Goal: Task Accomplishment & Management: Use online tool/utility

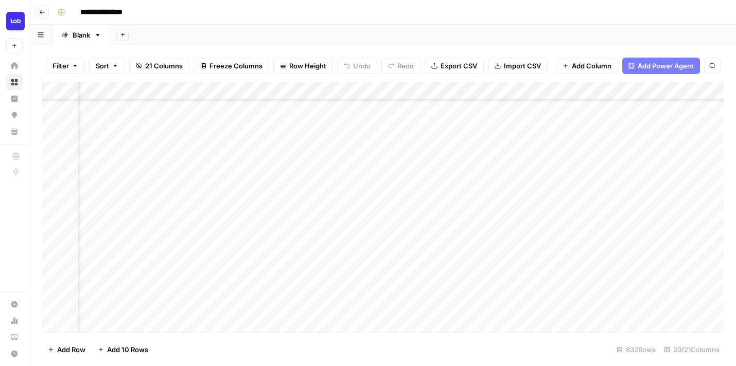
scroll to position [434, 1092]
click at [333, 235] on div "Add Column" at bounding box center [383, 207] width 682 height 251
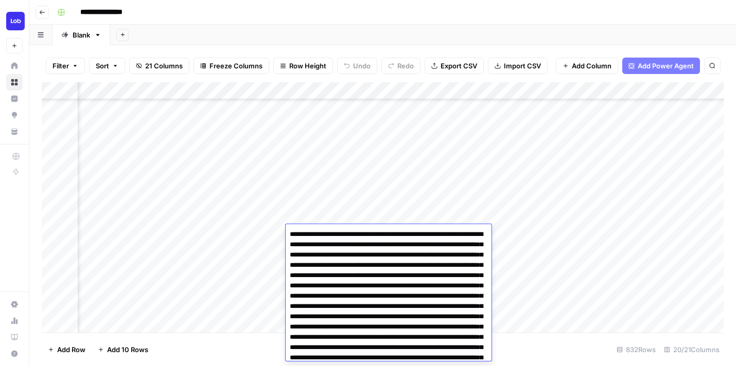
scroll to position [3442, 0]
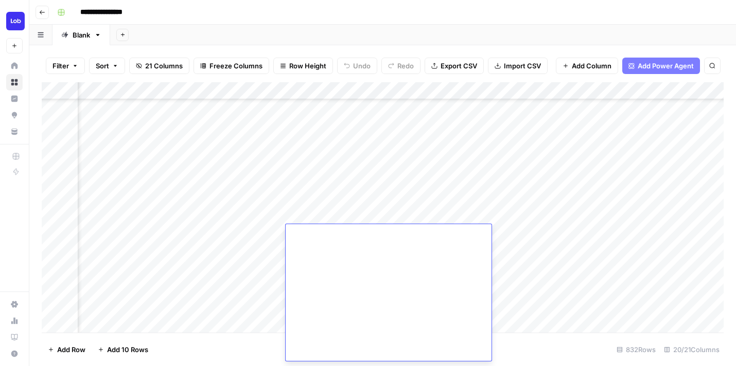
click at [341, 211] on div "Add Column" at bounding box center [383, 207] width 682 height 251
click at [335, 235] on div "Add Column" at bounding box center [383, 207] width 682 height 251
click at [416, 231] on div "Add Column" at bounding box center [383, 207] width 682 height 251
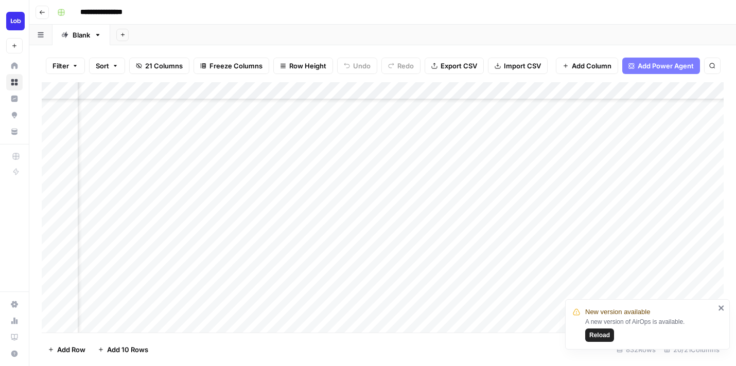
scroll to position [427, 1202]
click at [690, 223] on div "Add Column" at bounding box center [383, 207] width 682 height 251
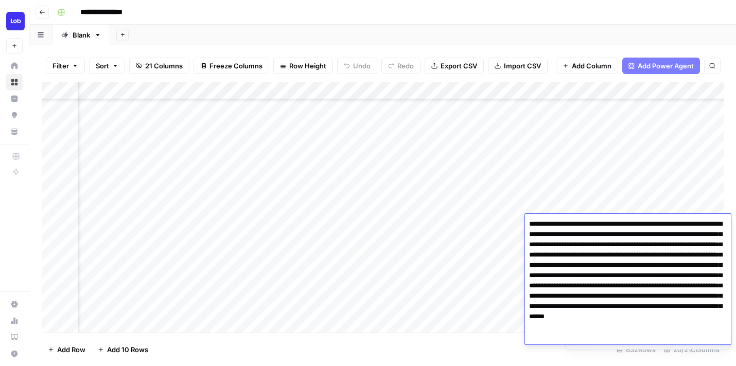
click at [657, 253] on textarea "**********" at bounding box center [628, 281] width 206 height 128
click at [666, 213] on div "Add Column" at bounding box center [383, 207] width 682 height 251
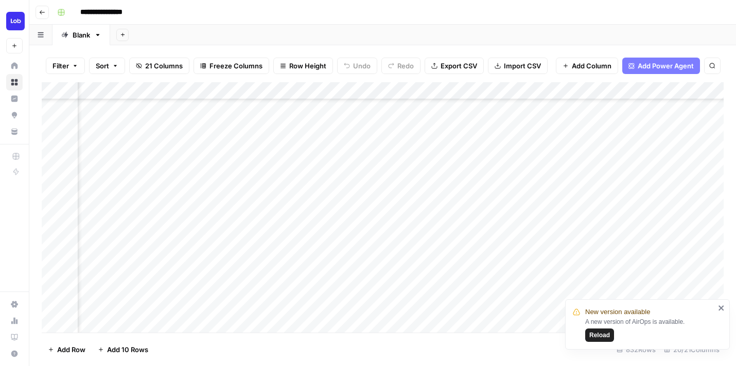
scroll to position [460, 1202]
click at [673, 185] on div "Add Column" at bounding box center [383, 207] width 682 height 251
click at [671, 174] on div "Add Column" at bounding box center [383, 207] width 682 height 251
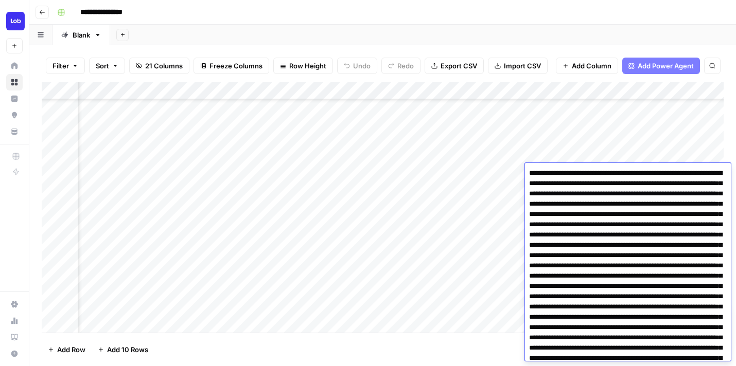
scroll to position [80204, 0]
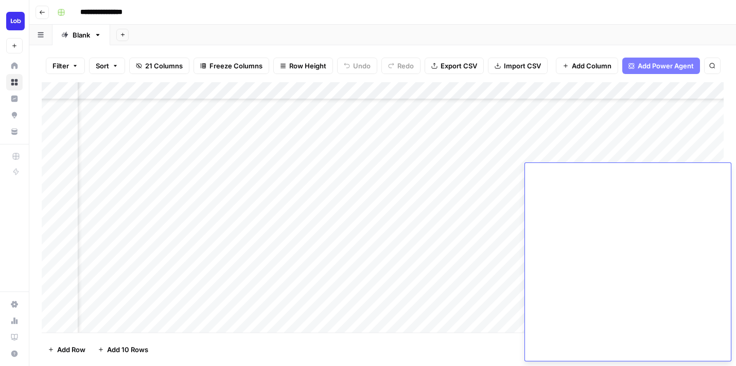
click at [679, 148] on div "Add Column" at bounding box center [383, 207] width 682 height 251
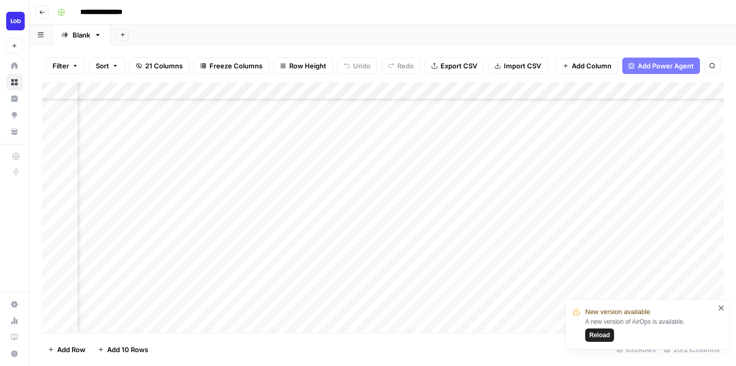
click at [674, 193] on div "Add Column" at bounding box center [383, 207] width 682 height 251
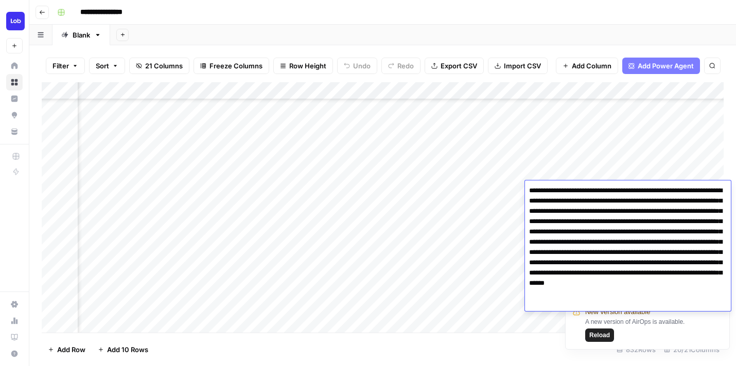
click at [646, 226] on textarea "**********" at bounding box center [628, 248] width 206 height 128
click at [679, 146] on div "Add Column" at bounding box center [383, 207] width 682 height 251
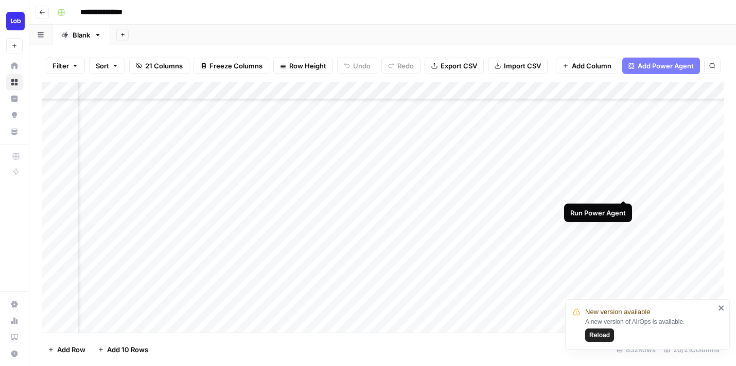
click at [624, 187] on div "Add Column" at bounding box center [383, 207] width 682 height 251
click at [335, 226] on div "Add Column" at bounding box center [383, 207] width 682 height 251
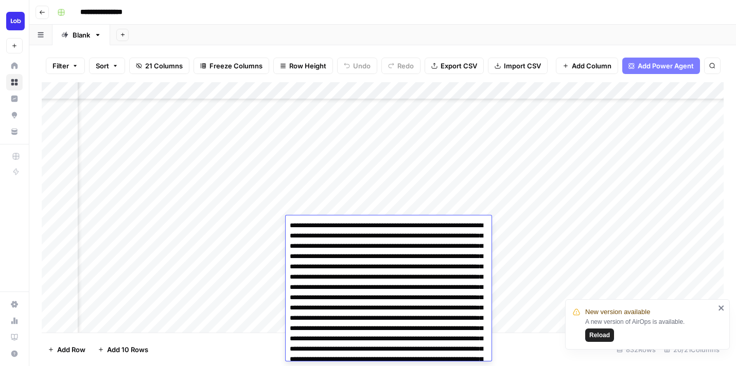
click at [333, 204] on div "Add Column" at bounding box center [383, 207] width 682 height 251
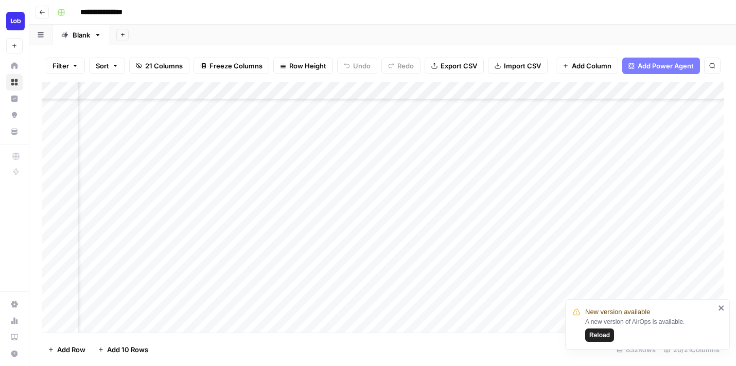
click at [461, 223] on div "Add Column" at bounding box center [383, 207] width 682 height 251
click at [615, 226] on div "Add Column" at bounding box center [383, 207] width 682 height 251
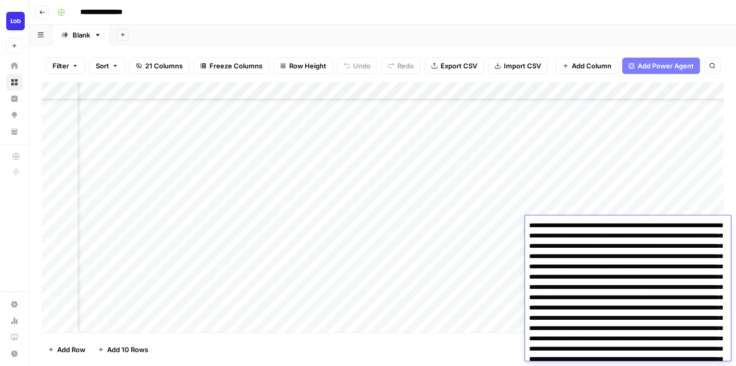
click at [621, 203] on div "Add Column" at bounding box center [383, 207] width 682 height 251
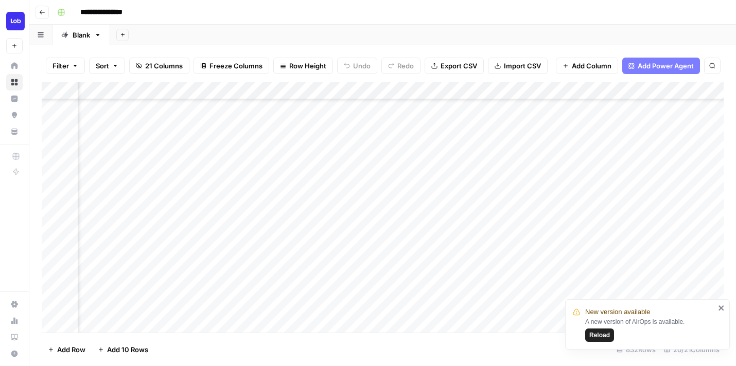
click at [379, 205] on div "Add Column" at bounding box center [383, 207] width 682 height 251
click at [367, 228] on div "Add Column" at bounding box center [383, 207] width 682 height 251
